Goal: Navigation & Orientation: Find specific page/section

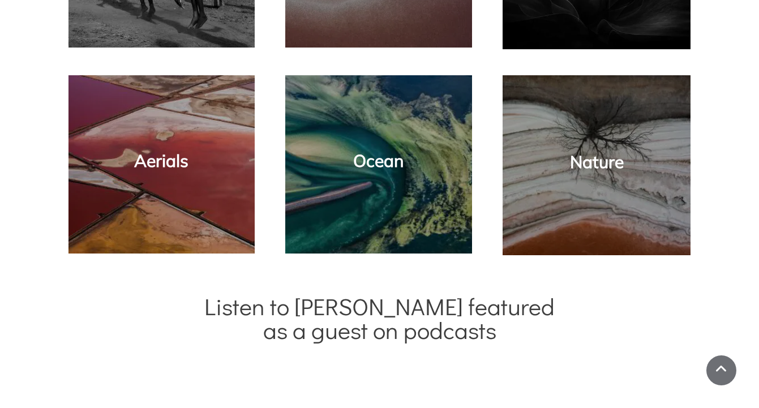
scroll to position [876, 0]
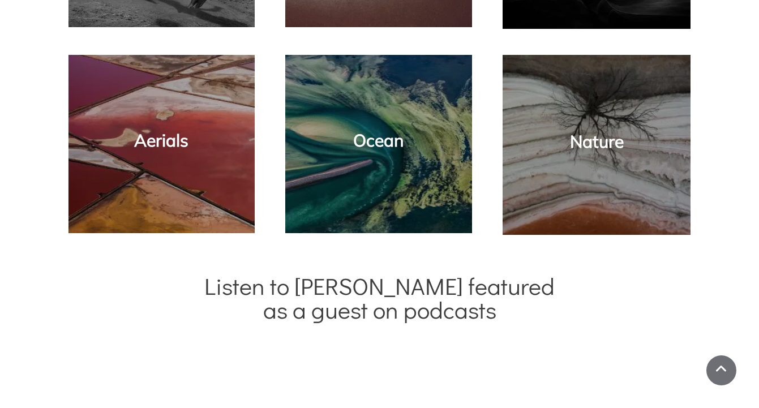
click at [527, 131] on div "Nature" at bounding box center [597, 144] width 166 height 157
click at [579, 142] on link "Nature" at bounding box center [597, 141] width 54 height 21
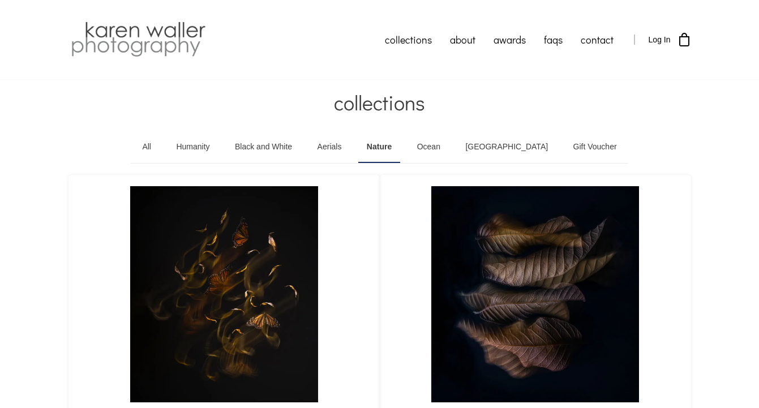
click at [160, 147] on link "All" at bounding box center [146, 147] width 26 height 32
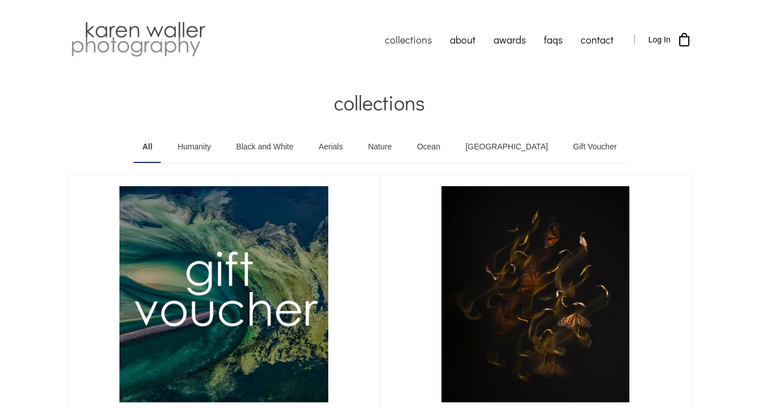
click at [351, 150] on link "Aerials" at bounding box center [330, 147] width 41 height 32
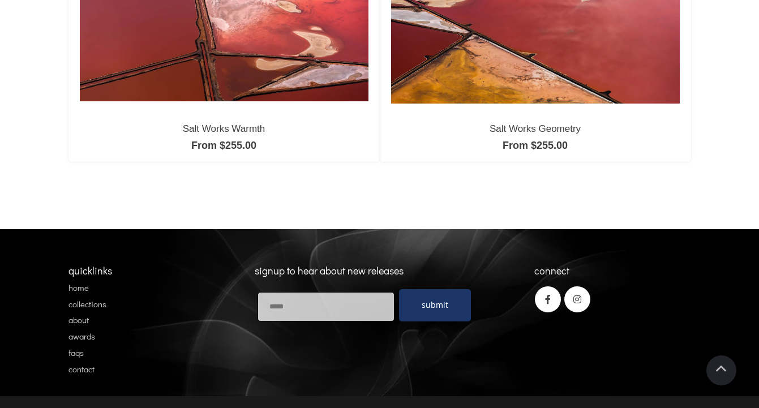
scroll to position [1137, 0]
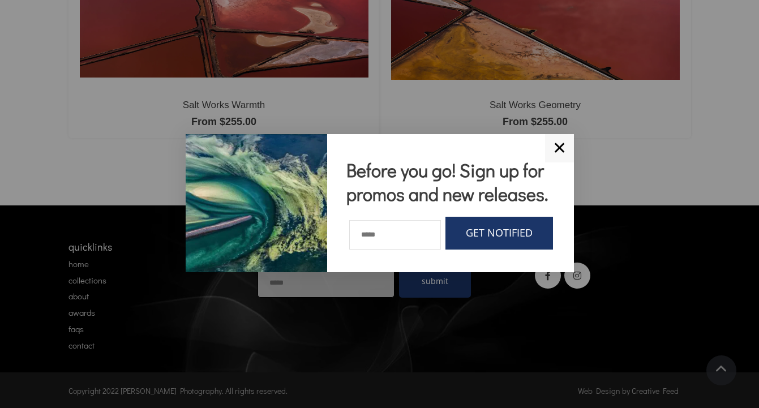
click at [562, 149] on link "✕" at bounding box center [559, 148] width 29 height 28
